Goal: Navigation & Orientation: Find specific page/section

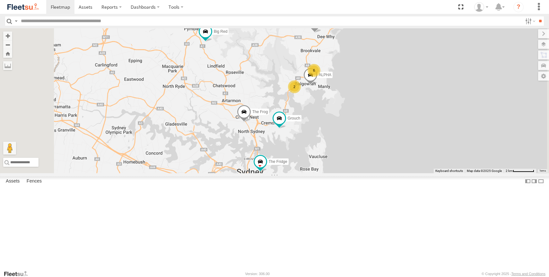
scroll to position [39, 0]
click at [0, 0] on div "Big [PERSON_NAME]" at bounding box center [0, 0] width 0 height 0
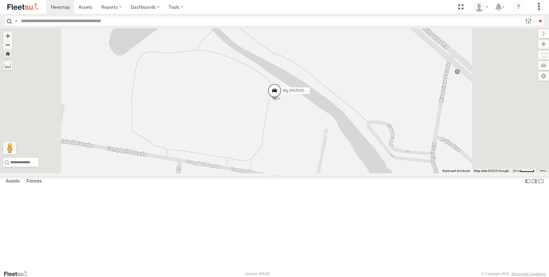
click at [0, 0] on div "Bin Diesel" at bounding box center [0, 0] width 0 height 0
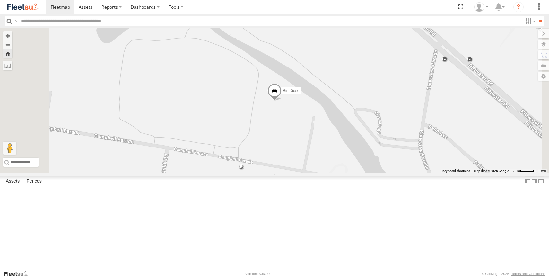
scroll to position [0, 0]
click at [0, 0] on div "Blue" at bounding box center [0, 0] width 0 height 0
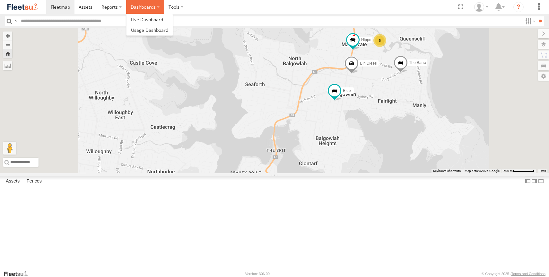
click at [159, 7] on label "Dashboards" at bounding box center [145, 7] width 38 height 14
click at [182, 7] on label at bounding box center [176, 7] width 24 height 14
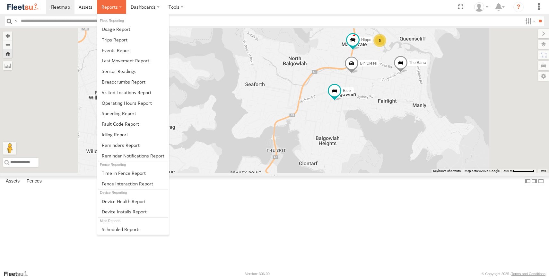
click at [121, 7] on label at bounding box center [111, 7] width 29 height 14
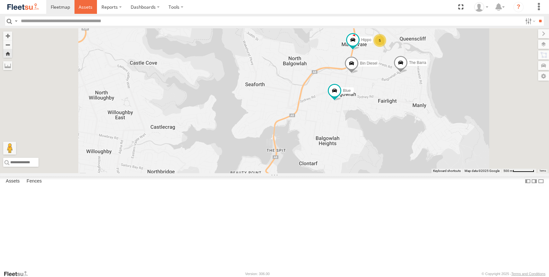
click at [84, 9] on span at bounding box center [86, 7] width 14 height 6
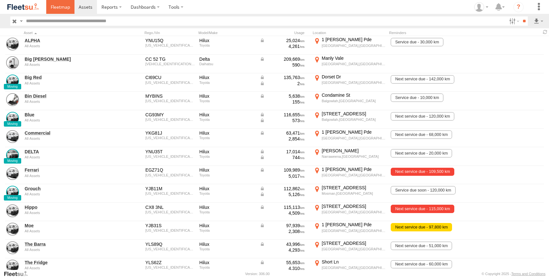
click at [57, 4] on span at bounding box center [60, 7] width 19 height 6
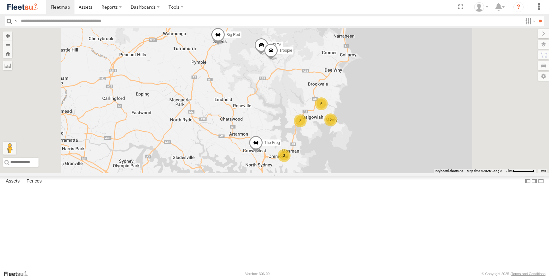
click at [0, 0] on div "Bin Diesel" at bounding box center [0, 0] width 0 height 0
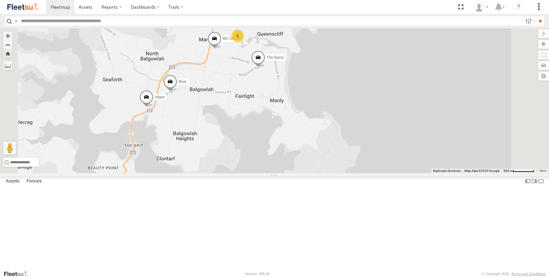
click at [0, 0] on div "All Assets" at bounding box center [0, 0] width 0 height 0
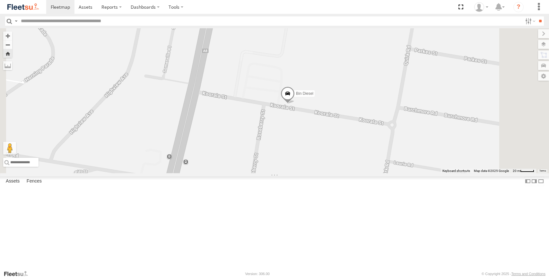
click at [0, 0] on div "All Assets" at bounding box center [0, 0] width 0 height 0
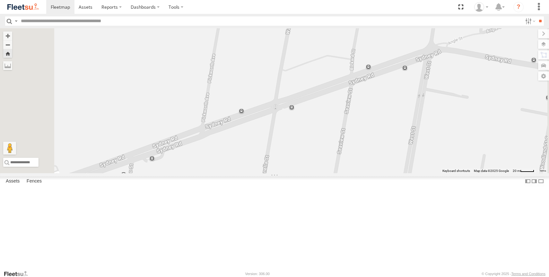
scroll to position [30, 0]
click at [0, 0] on span at bounding box center [0, 0] width 0 height 0
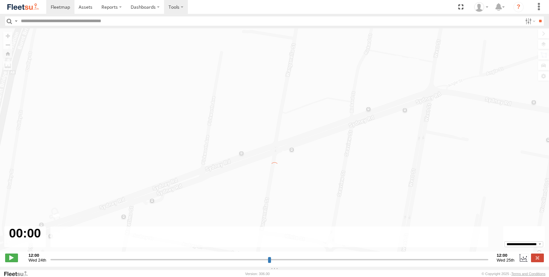
type input "**********"
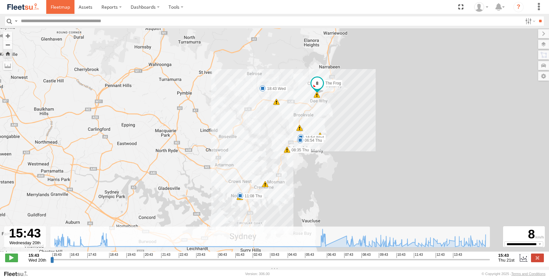
click at [54, 9] on span at bounding box center [60, 7] width 19 height 6
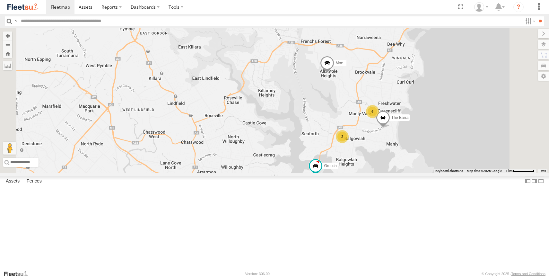
click at [0, 0] on div "All Assets" at bounding box center [0, 0] width 0 height 0
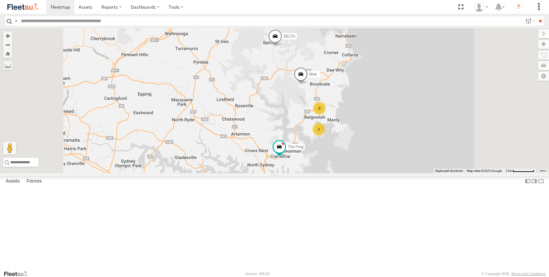
scroll to position [15, 0]
